Goal: Obtain resource: Obtain resource

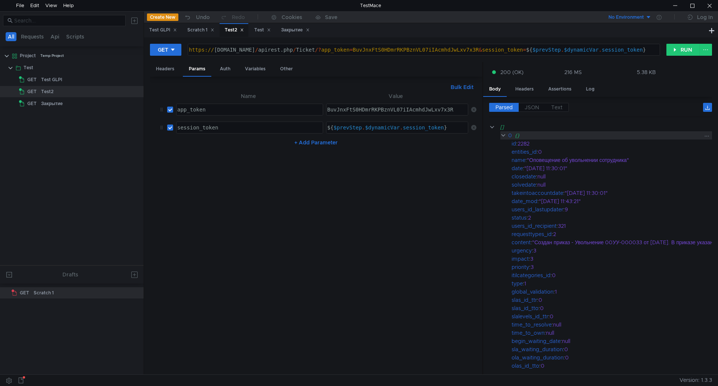
click at [501, 136] on clr-icon at bounding box center [503, 135] width 6 height 6
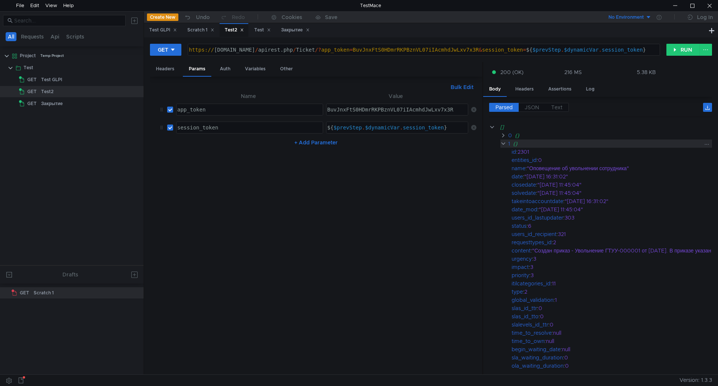
click at [502, 142] on clr-icon at bounding box center [503, 144] width 6 height 6
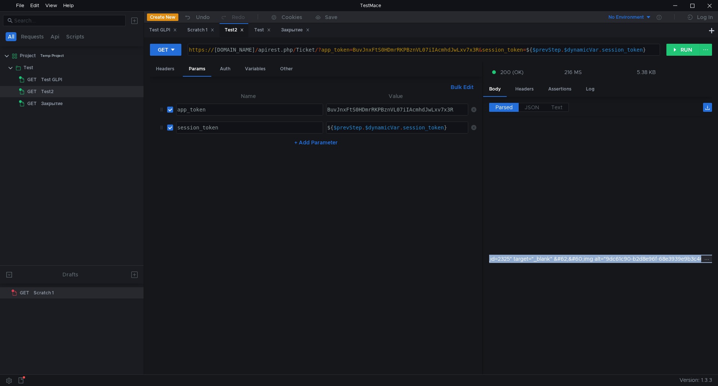
scroll to position [0, 1100]
drag, startPoint x: 630, startPoint y: 259, endPoint x: 502, endPoint y: 261, distance: 127.1
click at [496, 261] on div ""&#60;p&#62;Тут текст письма&#60;a href="/front/document.send.php?docid=553&#38…" at bounding box center [536, 259] width 1637 height 8
drag, startPoint x: 582, startPoint y: 258, endPoint x: 642, endPoint y: 261, distance: 59.1
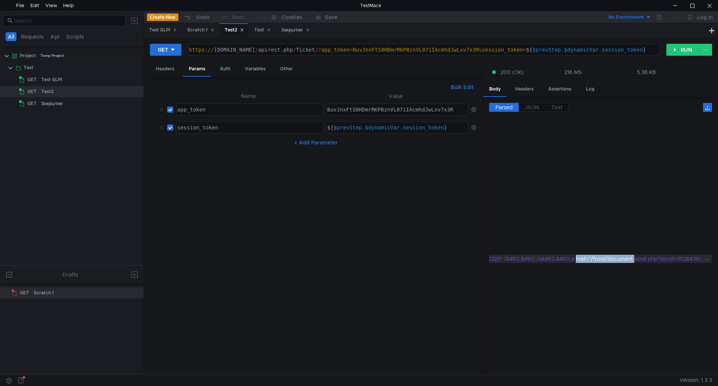
click at [642, 261] on div ""&#60;p&#62;Тут текст письма&#60;a href="/front/document.send.php?docid=553&#38…" at bounding box center [538, 259] width 1637 height 8
click at [598, 261] on div ""&#60;p&#62;Тут текст письма&#60;a href="/front/document.send.php?docid=553&#38…" at bounding box center [538, 259] width 1637 height 8
drag, startPoint x: 597, startPoint y: 259, endPoint x: 658, endPoint y: 262, distance: 60.6
click at [658, 262] on div ""&#60;p&#62;Тут текст письма&#60;a href="/front/document.send.php?docid=553&#38…" at bounding box center [173, 259] width 1637 height 8
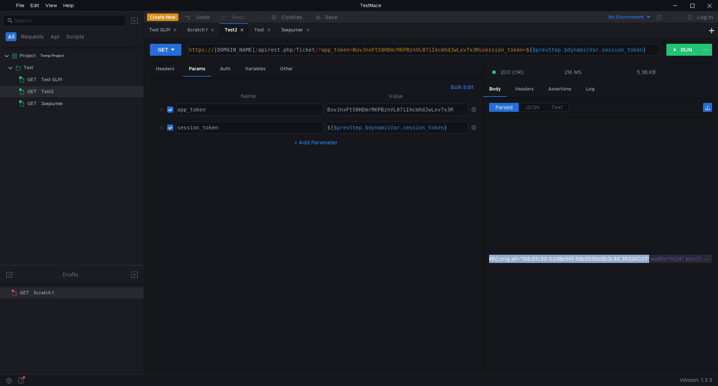
copy div "/front/document.send.php?docid=552&#38;itemtype=Ticket&#38;items_id=2325" targe…"
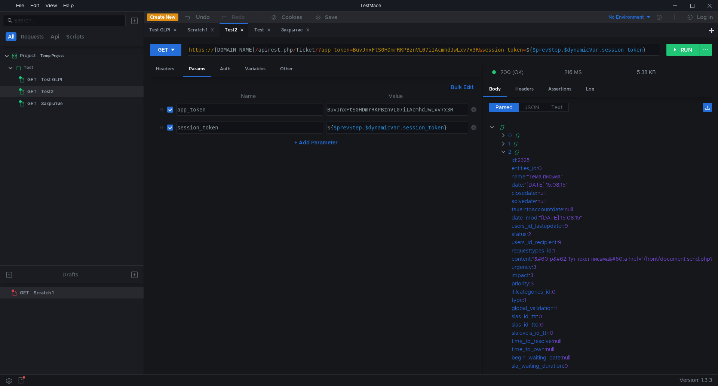
scroll to position [0, 1177]
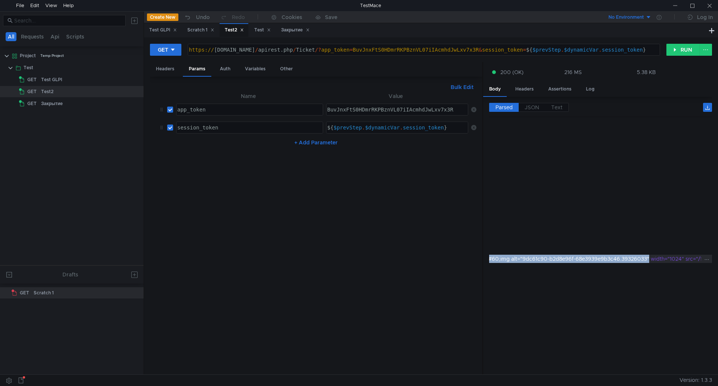
click at [628, 259] on div ""&#60;p&#62;Тут текст письма&#60;a href="/front/document.send.php?docid=553&#38…" at bounding box center [173, 259] width 1637 height 8
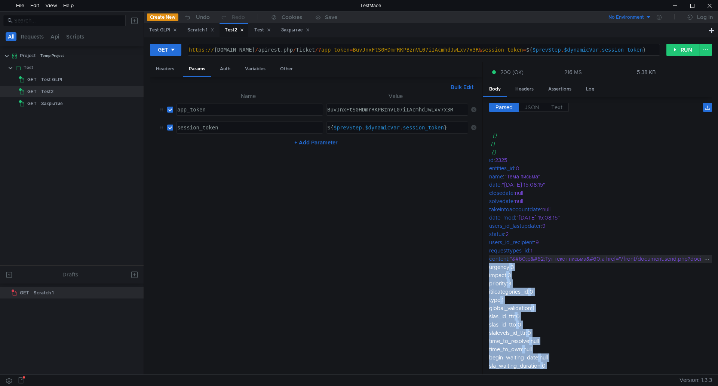
scroll to position [0, 0]
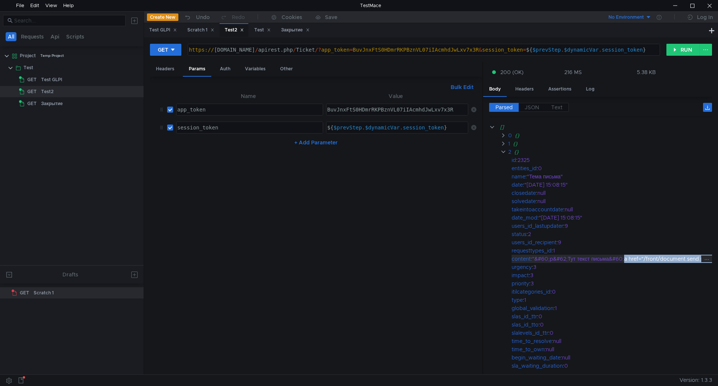
drag, startPoint x: 658, startPoint y: 259, endPoint x: 626, endPoint y: 261, distance: 32.2
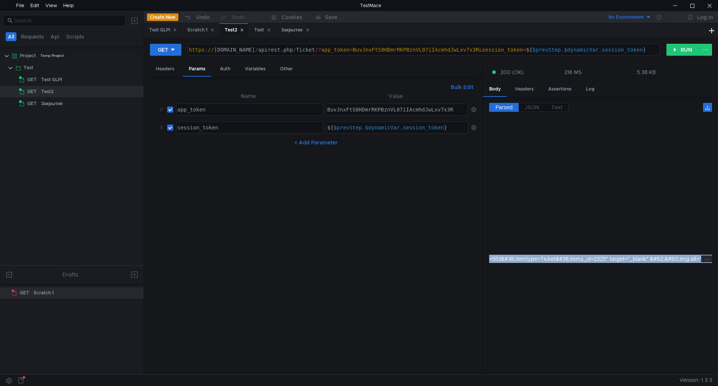
scroll to position [0, 252]
drag, startPoint x: 631, startPoint y: 259, endPoint x: 597, endPoint y: 262, distance: 33.7
copy div "href="/front/document.send.php?docid=553&#38;itemtype=Ticket&#38;items_id=2325""
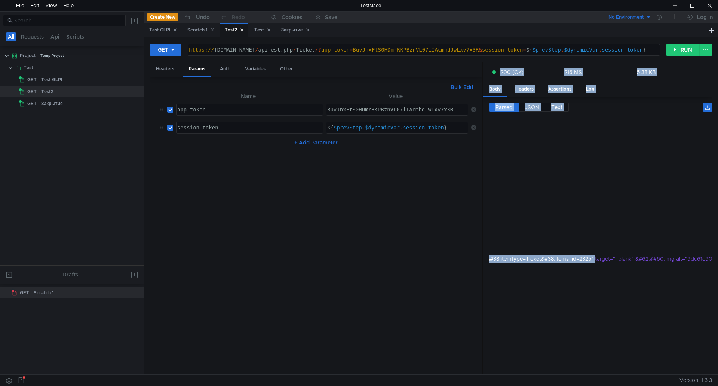
scroll to position [0, 0]
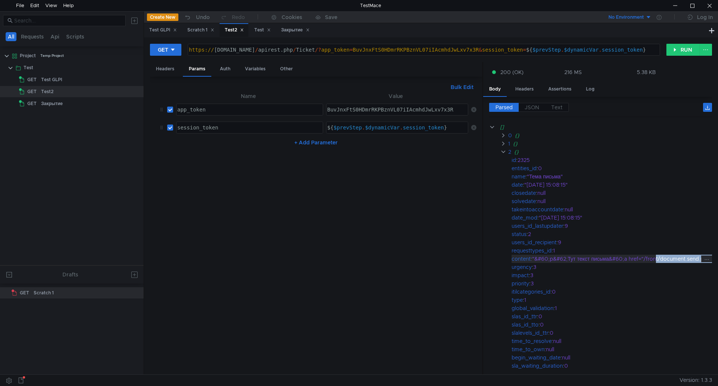
drag, startPoint x: 600, startPoint y: 257, endPoint x: 658, endPoint y: 257, distance: 58.0
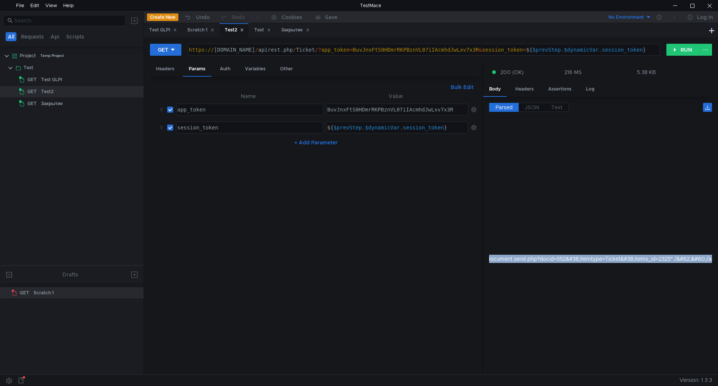
scroll to position [0, 1482]
drag, startPoint x: 628, startPoint y: 259, endPoint x: 742, endPoint y: 255, distance: 113.4
click at [717, 255] on html "File Edit View Help TestMace All Requests Api Scripts Project Temp Project Test…" at bounding box center [359, 193] width 718 height 386
drag, startPoint x: 604, startPoint y: 258, endPoint x: 593, endPoint y: 258, distance: 11.2
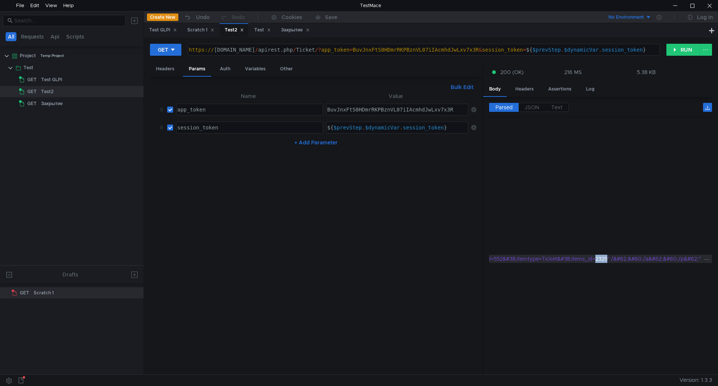
copy div "2325"
drag, startPoint x: 595, startPoint y: 259, endPoint x: 510, endPoint y: 261, distance: 85.6
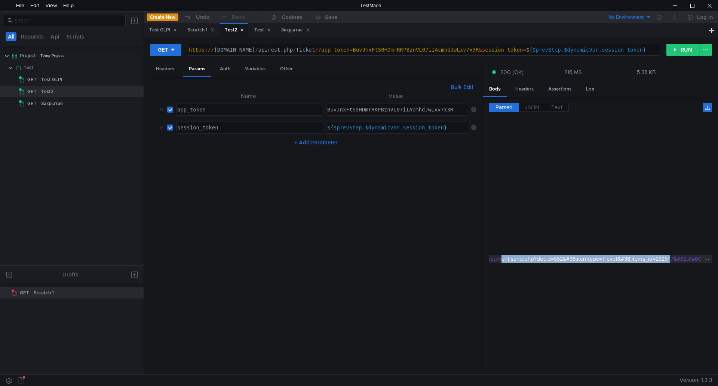
drag, startPoint x: 511, startPoint y: 260, endPoint x: 569, endPoint y: 262, distance: 58.0
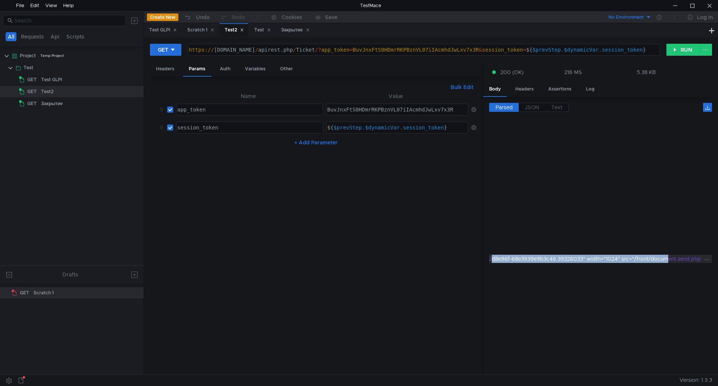
click at [502, 259] on div ""&#60;p&#62;Тут текст письма&#60;a href="/front/document.send.php?docid=553&#38…" at bounding box center [109, 259] width 1637 height 8
click at [509, 257] on div ""&#60;p&#62;Тут текст письма&#60;a href="/front/document.send.php?docid=553&#38…" at bounding box center [109, 259] width 1637 height 8
drag, startPoint x: 514, startPoint y: 259, endPoint x: 510, endPoint y: 258, distance: 4.5
click at [510, 258] on div ""&#60;p&#62;Тут текст письма&#60;a href="/front/document.send.php?docid=553&#38…" at bounding box center [281, 259] width 1637 height 8
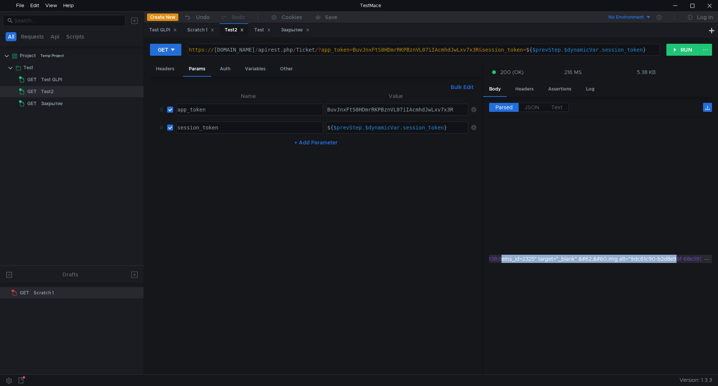
click at [541, 258] on div ""&#60;p&#62;Тут текст письма&#60;a href="/front/document.send.php?docid=553&#38…" at bounding box center [281, 259] width 1637 height 8
drag, startPoint x: 547, startPoint y: 261, endPoint x: 697, endPoint y: 257, distance: 150.0
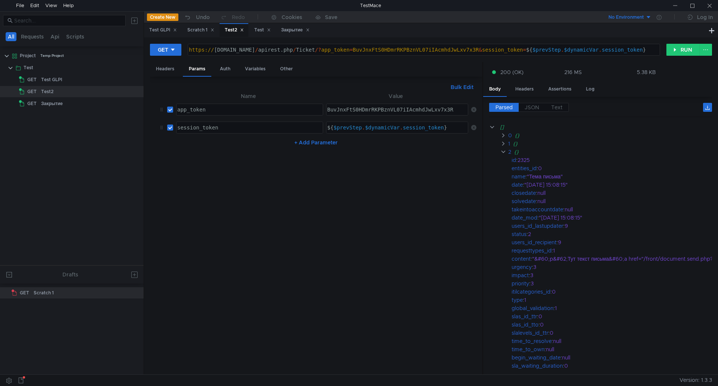
scroll to position [0, 1359]
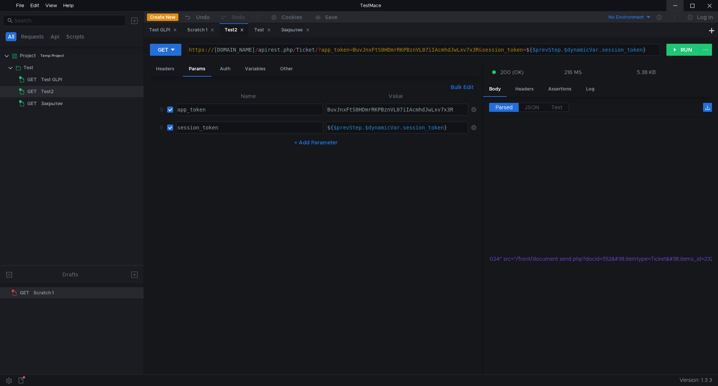
click at [674, 6] on div at bounding box center [674, 5] width 17 height 11
